Goal: Information Seeking & Learning: Learn about a topic

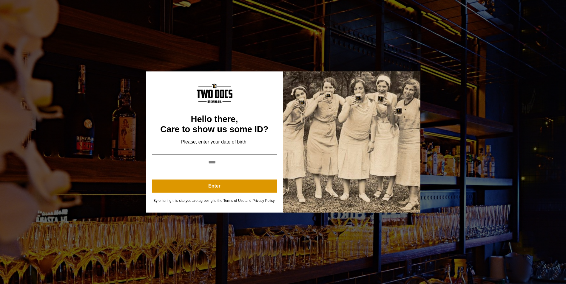
click at [215, 161] on input "year" at bounding box center [214, 163] width 125 height 16
type input "****"
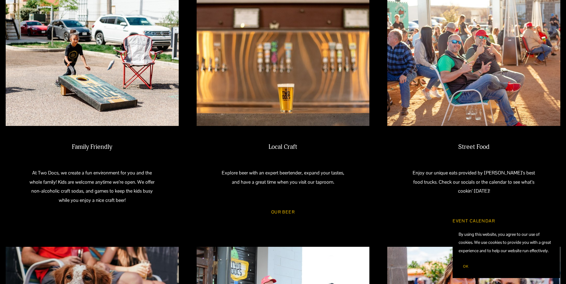
scroll to position [298, 0]
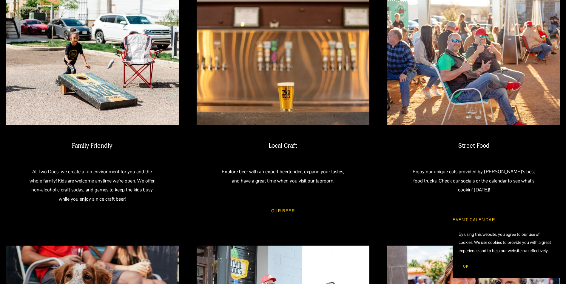
click at [285, 207] on link "Our Beer" at bounding box center [282, 211] width 41 height 16
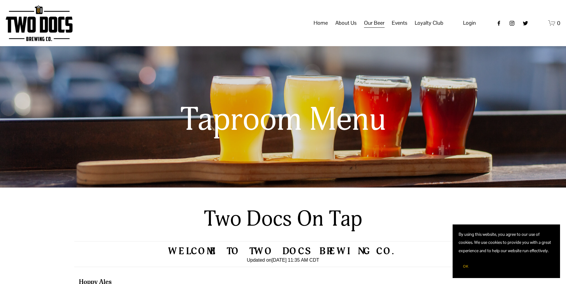
click at [400, 28] on span "Events" at bounding box center [400, 23] width 16 height 10
click at [0, 0] on span "Calendar" at bounding box center [0, 0] width 0 height 0
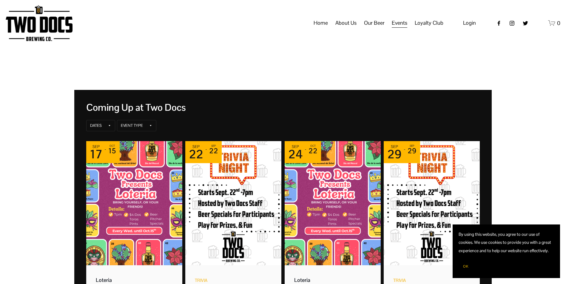
click at [462, 265] on button "OK" at bounding box center [465, 266] width 14 height 11
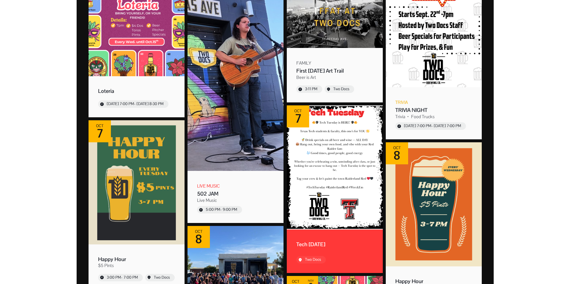
scroll to position [239, 0]
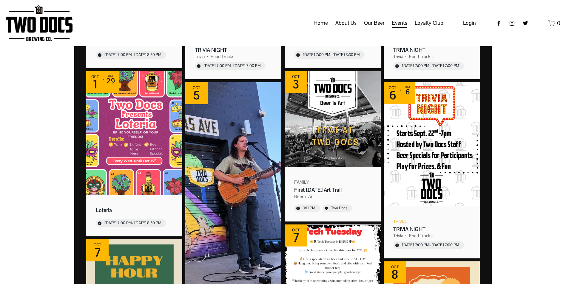
click at [324, 191] on div "First Friday Art Trail" at bounding box center [332, 190] width 77 height 7
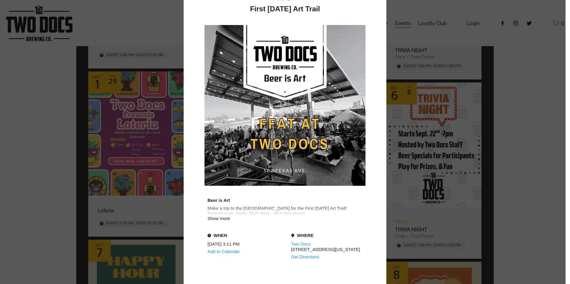
scroll to position [60, 0]
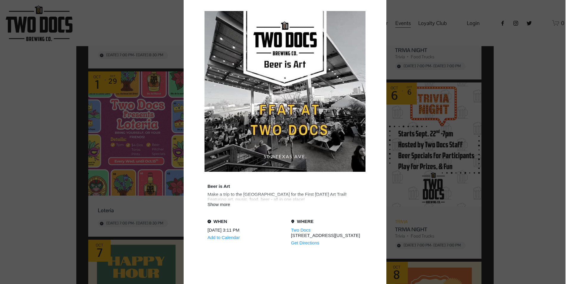
click at [223, 204] on div "Show more" at bounding box center [285, 204] width 155 height 5
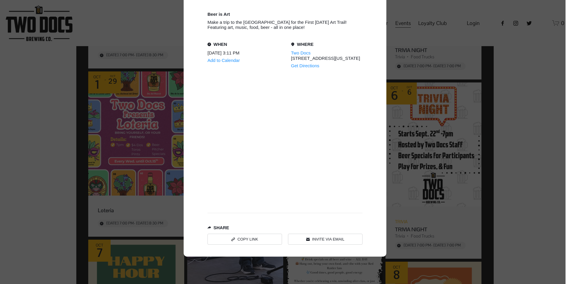
scroll to position [234, 0]
